Goal: Information Seeking & Learning: Learn about a topic

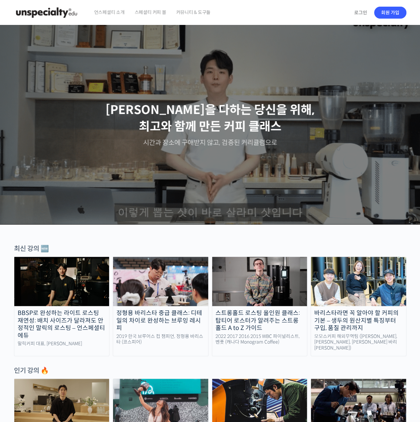
click at [201, 10] on span "커뮤니티 & 도구들" at bounding box center [193, 12] width 35 height 25
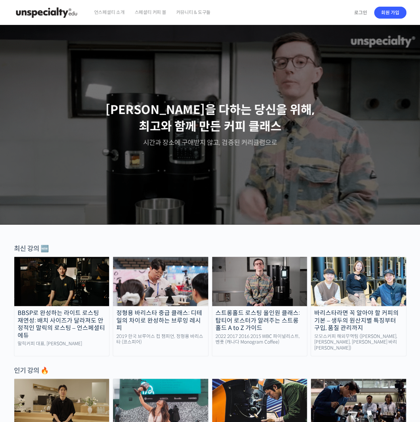
click at [268, 295] on img at bounding box center [259, 281] width 95 height 49
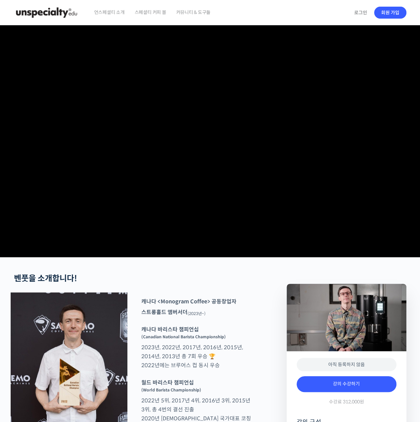
click at [237, 180] on video at bounding box center [210, 139] width 392 height 229
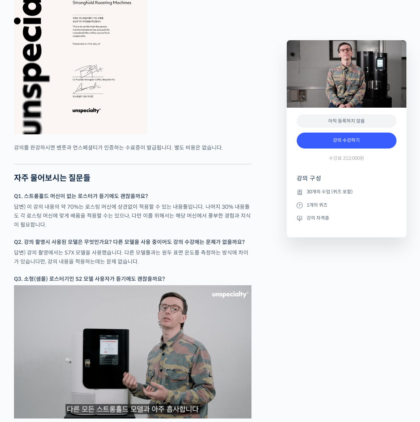
scroll to position [2523, 0]
